Goal: Task Accomplishment & Management: Manage account settings

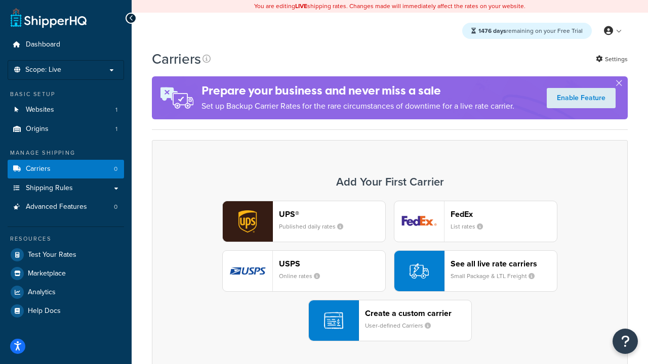
click at [390, 271] on div "UPS® Published daily rates FedEx List rates USPS Online rates See all live rate…" at bounding box center [389, 271] width 454 height 141
click at [503, 214] on header "FedEx" at bounding box center [503, 214] width 106 height 10
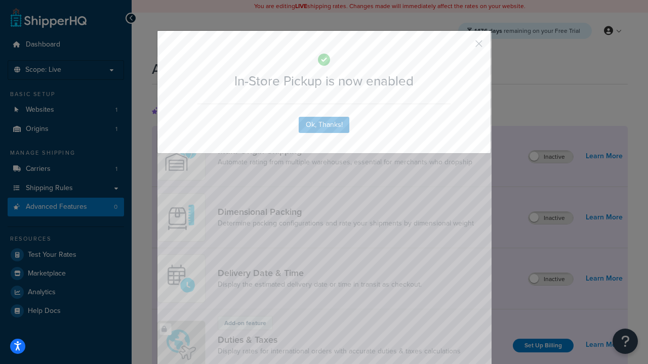
scroll to position [328, 0]
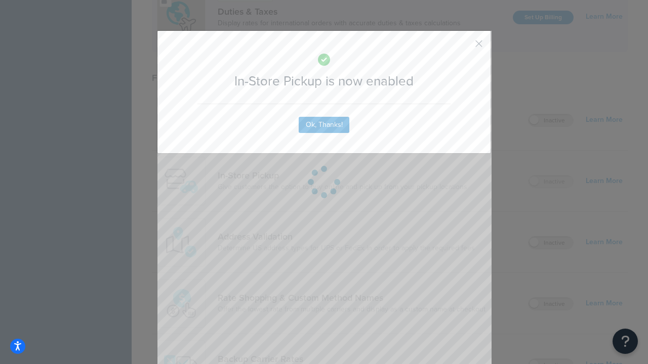
click at [463, 47] on button "button" at bounding box center [463, 47] width 3 height 3
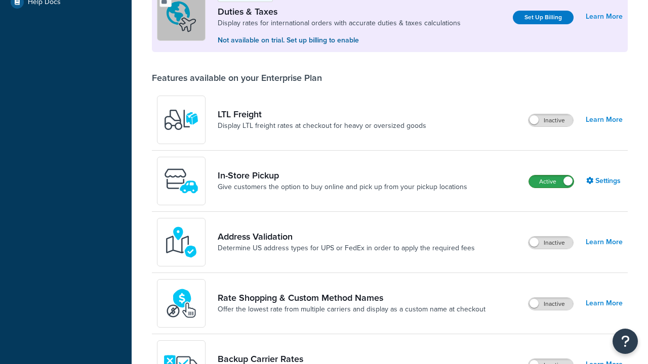
scroll to position [309, 0]
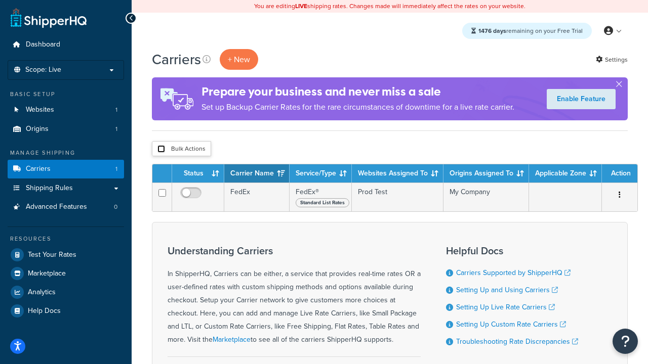
click at [161, 149] on input "checkbox" at bounding box center [161, 149] width 8 height 8
checkbox input "true"
click at [0, 0] on button "Delete" at bounding box center [0, 0] width 0 height 0
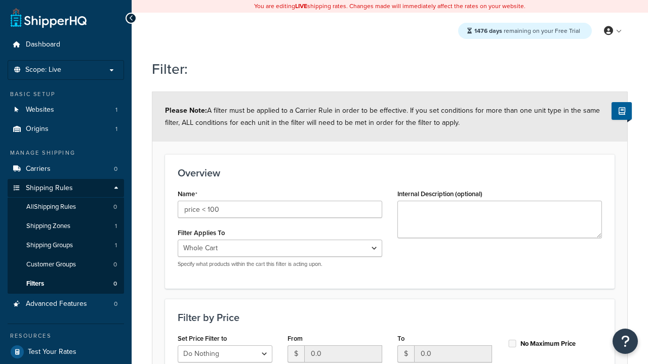
select select "range"
type input "price < 100"
type input "100"
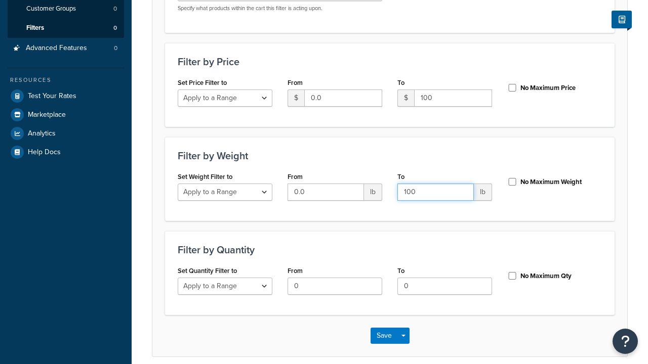
type input "100"
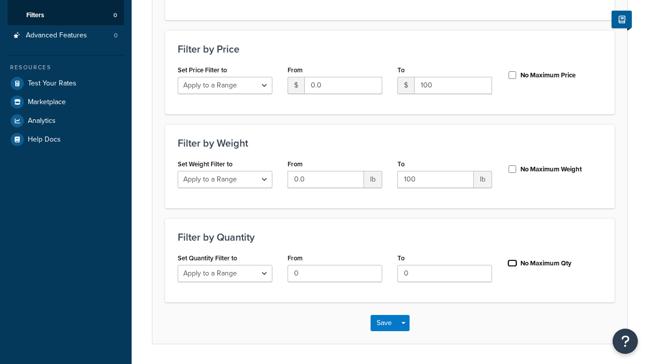
click at [512, 260] on input "No Maximum Qty" at bounding box center [512, 264] width 10 height 8
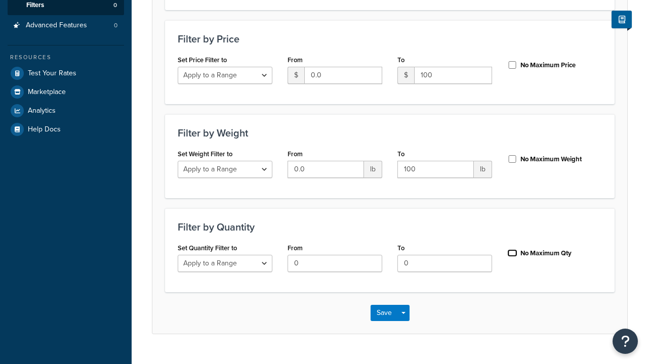
checkbox input "true"
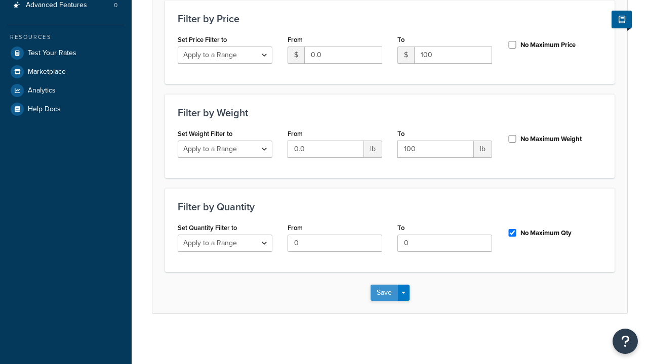
click at [384, 292] on button "Save" at bounding box center [383, 293] width 27 height 16
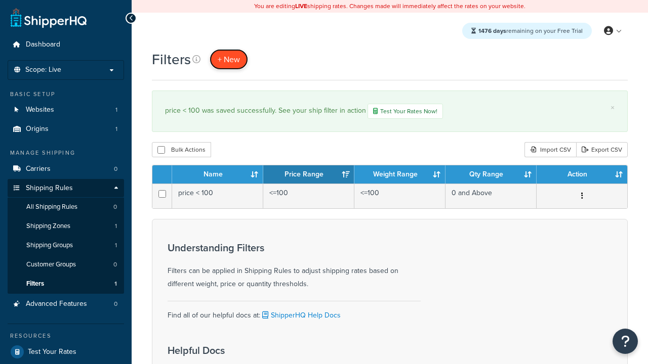
click at [228, 59] on span "+ New" at bounding box center [229, 60] width 22 height 12
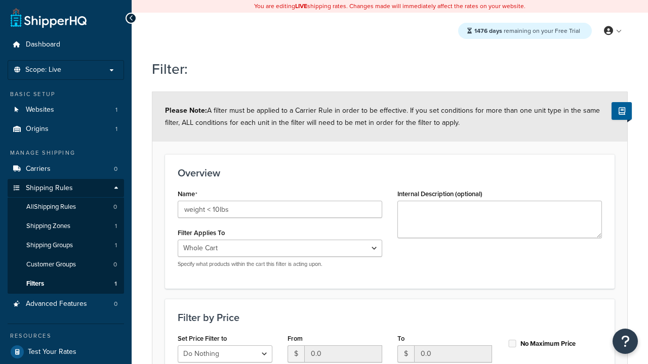
select select "range"
type input "weight < 10lbs"
type input "10"
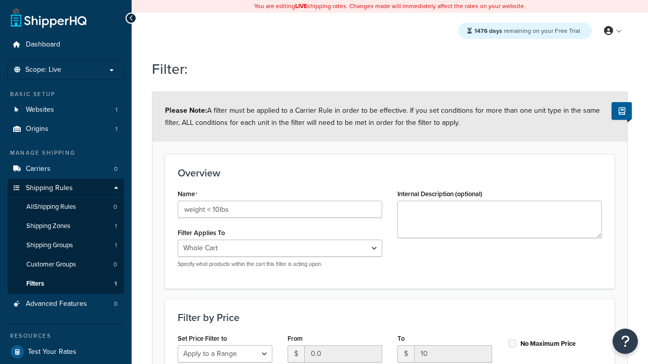
type input "10"
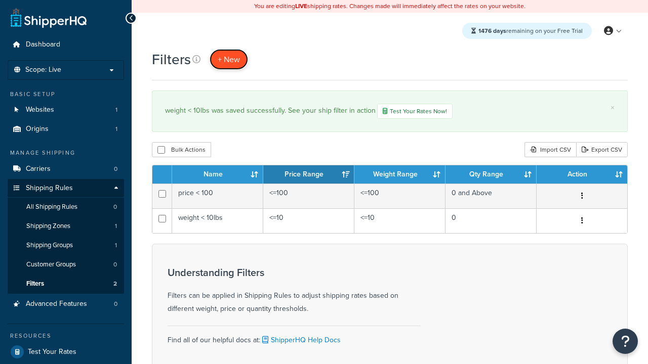
click at [228, 59] on span "+ New" at bounding box center [229, 60] width 22 height 12
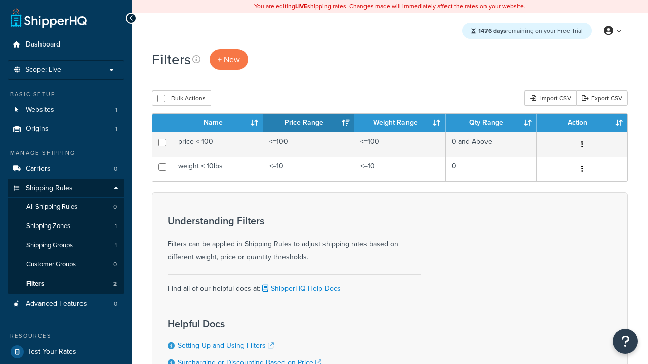
click at [218, 123] on th "Name" at bounding box center [217, 123] width 91 height 18
click at [309, 123] on th "Price Range" at bounding box center [308, 123] width 91 height 18
click at [400, 123] on th "Weight Range" at bounding box center [399, 123] width 91 height 18
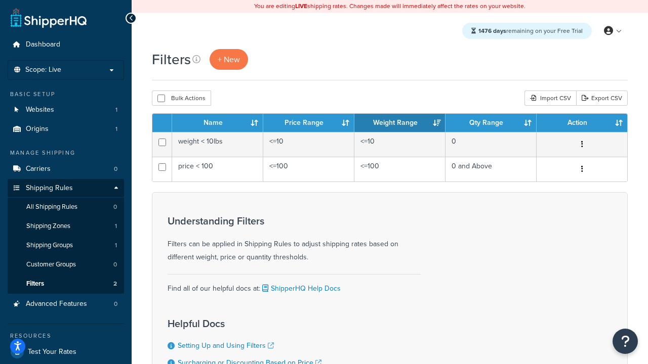
click at [400, 123] on th "Weight Range" at bounding box center [399, 123] width 91 height 18
click at [491, 123] on th "Qty Range" at bounding box center [490, 123] width 91 height 18
click at [581, 123] on th "Action" at bounding box center [581, 123] width 91 height 18
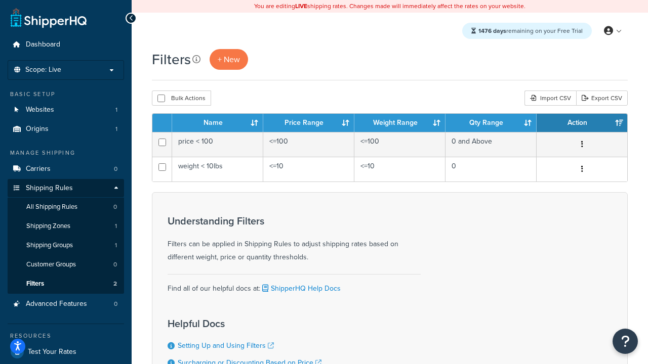
click at [195, 59] on icon at bounding box center [196, 59] width 8 height 8
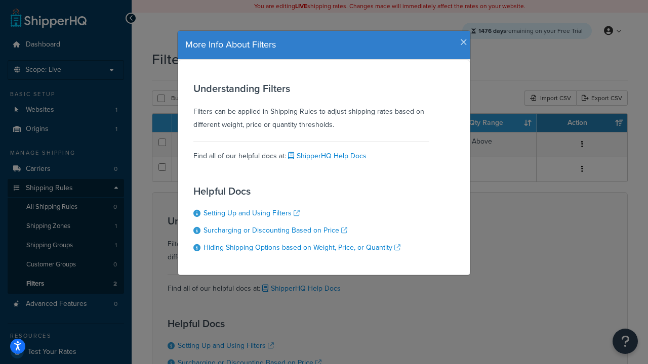
click at [461, 38] on icon "button" at bounding box center [463, 42] width 7 height 9
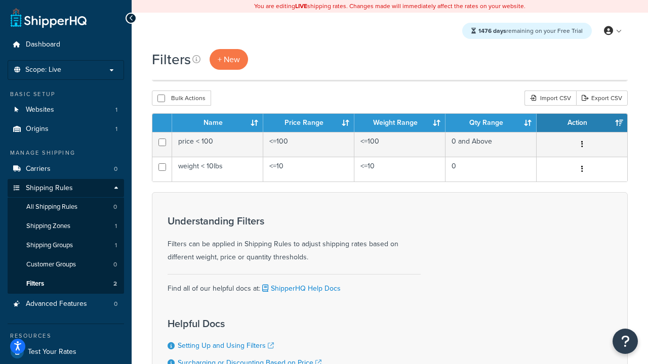
scroll to position [91, 0]
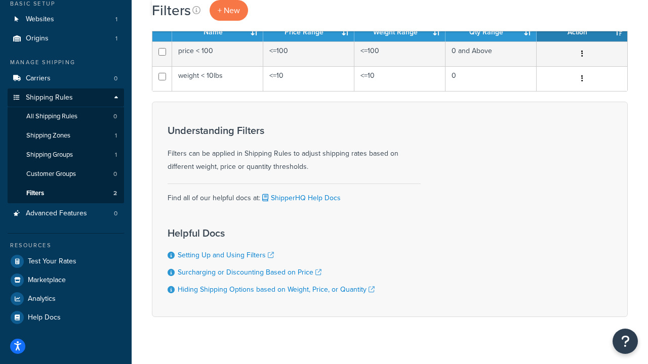
click at [181, 15] on button "Bulk Actions" at bounding box center [181, 7] width 59 height 15
checkbox input "true"
click at [0, 0] on button "Delete" at bounding box center [0, 0] width 0 height 0
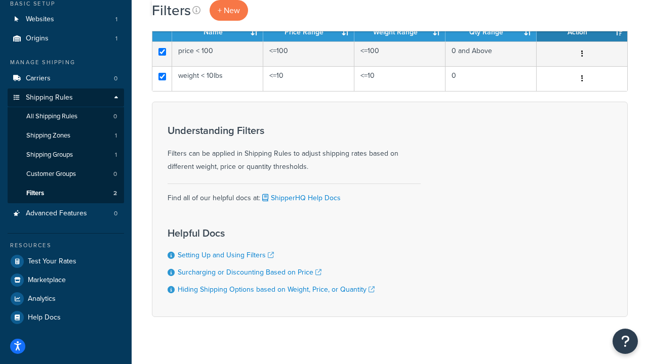
scroll to position [0, 0]
